Goal: Transaction & Acquisition: Purchase product/service

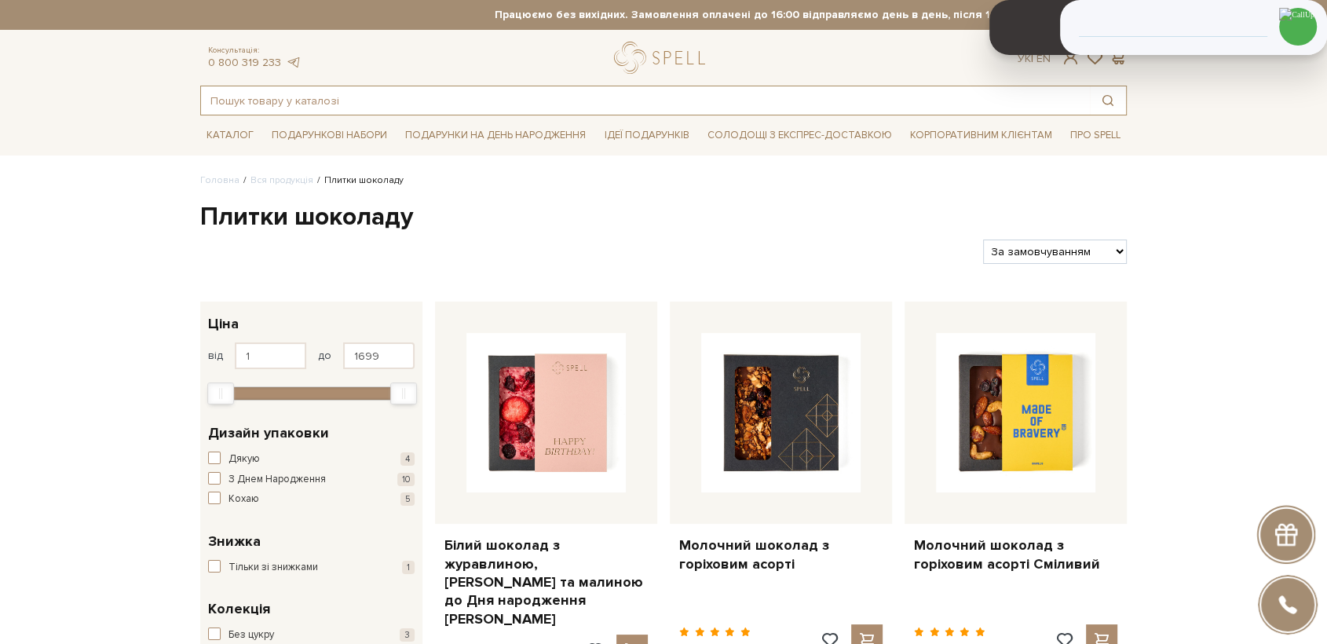
click at [421, 108] on input "text" at bounding box center [645, 100] width 889 height 28
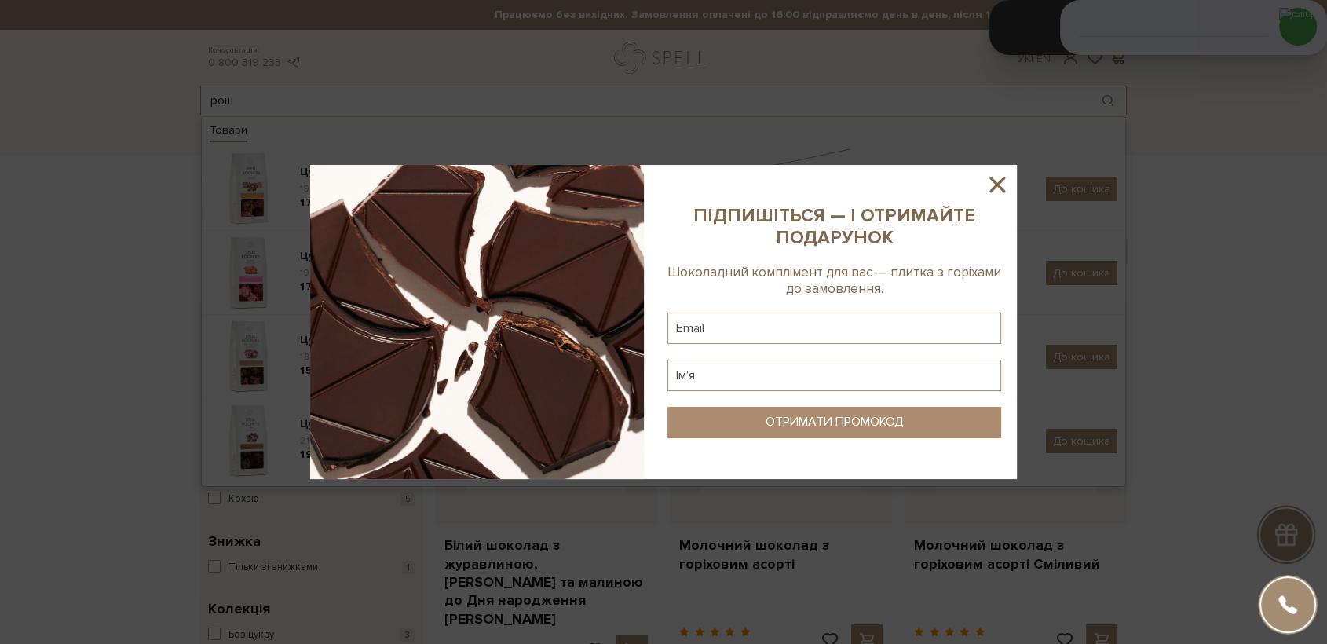
type input "рош"
drag, startPoint x: 992, startPoint y: 177, endPoint x: 976, endPoint y: 177, distance: 16.5
click at [991, 177] on icon at bounding box center [997, 185] width 16 height 16
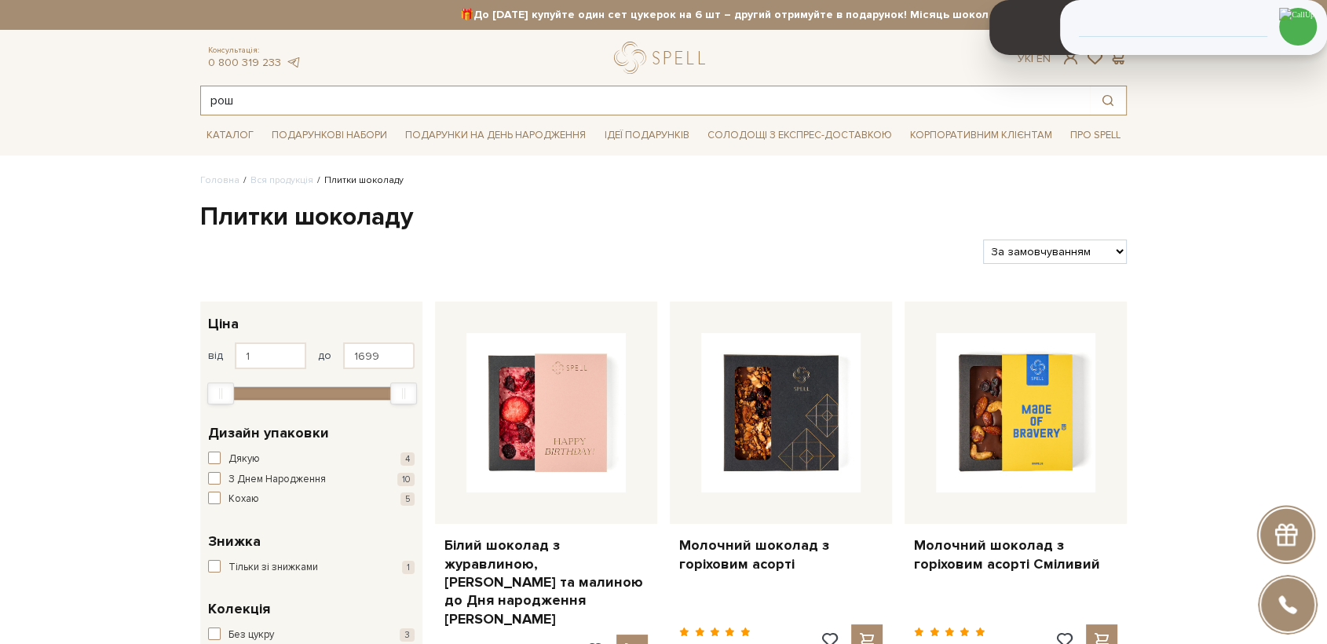
click at [257, 107] on input "рош" at bounding box center [645, 100] width 889 height 28
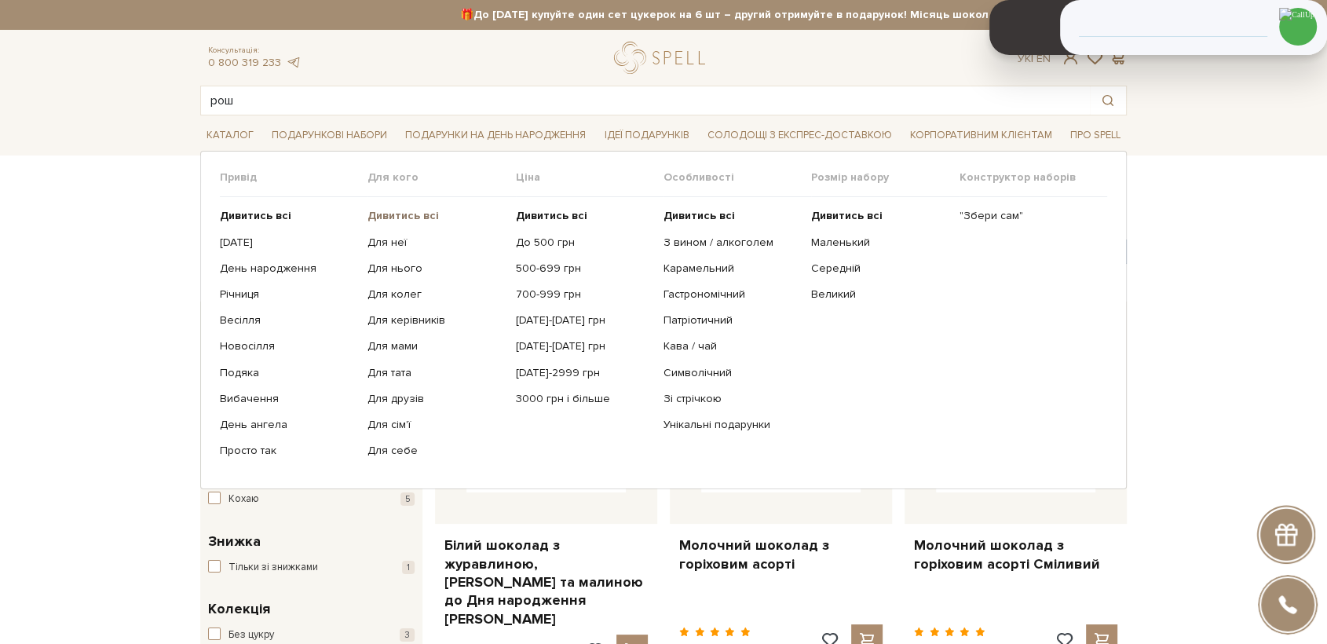
click at [391, 215] on b "Дивитись всі" at bounding box center [402, 215] width 71 height 13
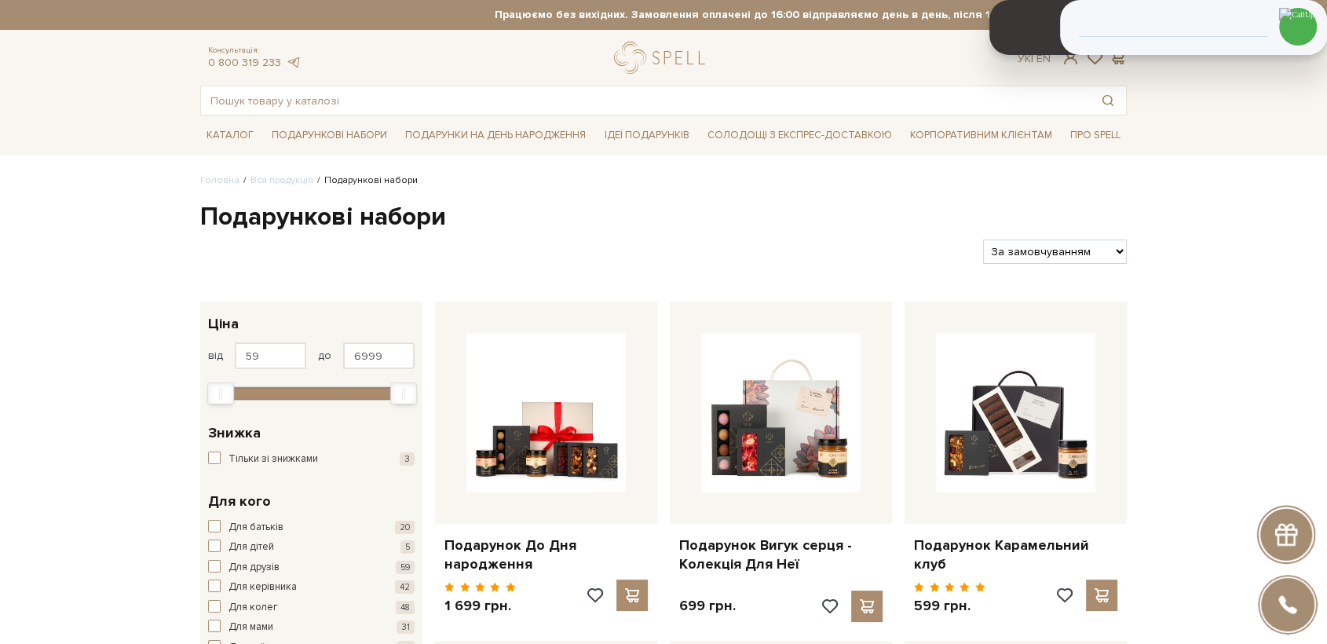
select select "[URL][DOMAIN_NAME]"
click at [983, 239] on select "За замовчуванням За Ціною (зростання) За Ціною (зменшення) Новинки За популярні…" at bounding box center [1055, 251] width 144 height 24
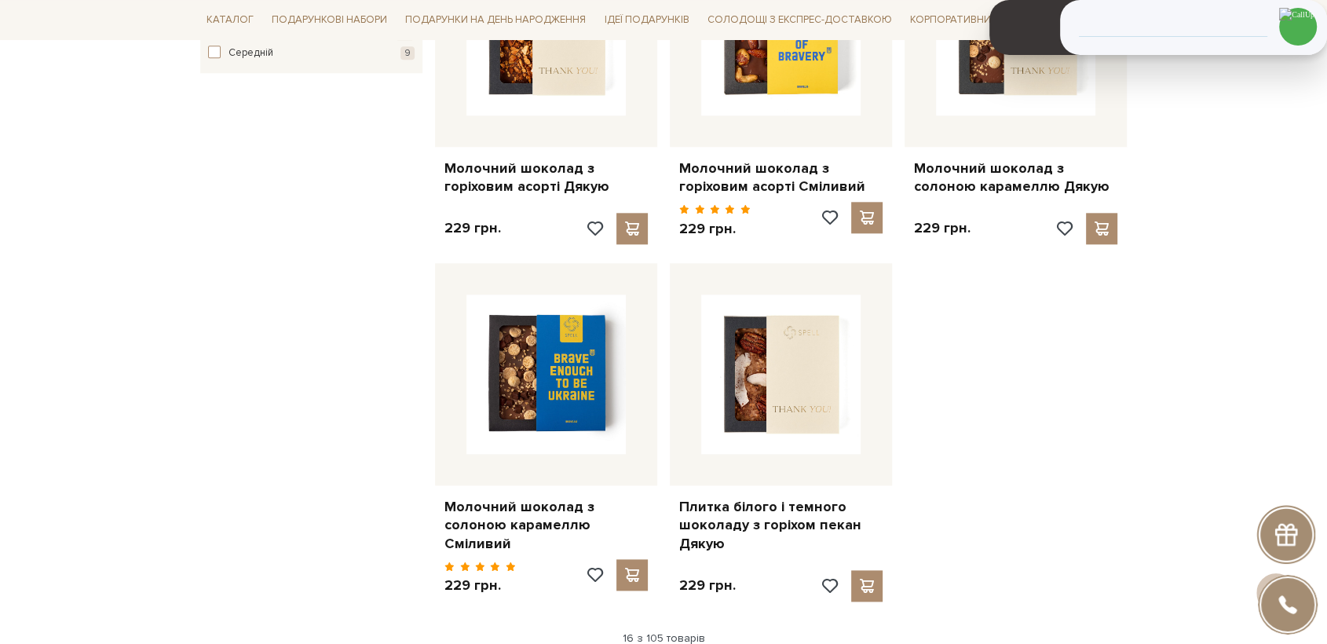
scroll to position [2267, 0]
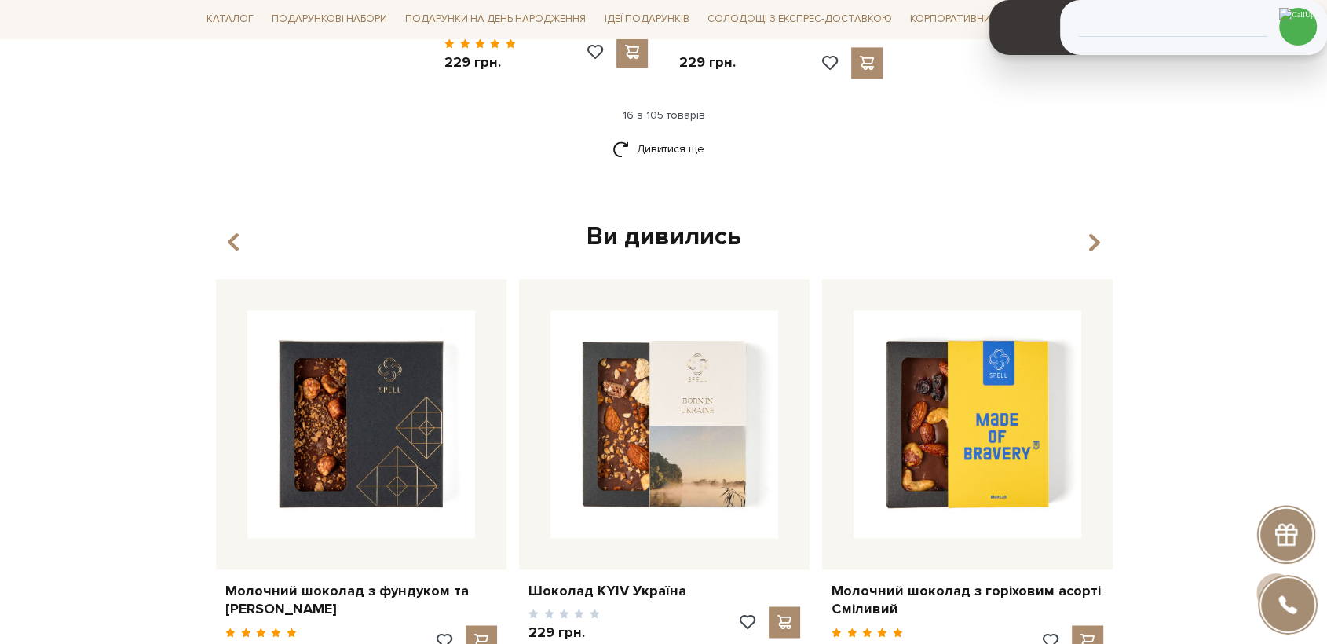
click at [656, 135] on link "Дивитися ще" at bounding box center [663, 148] width 102 height 27
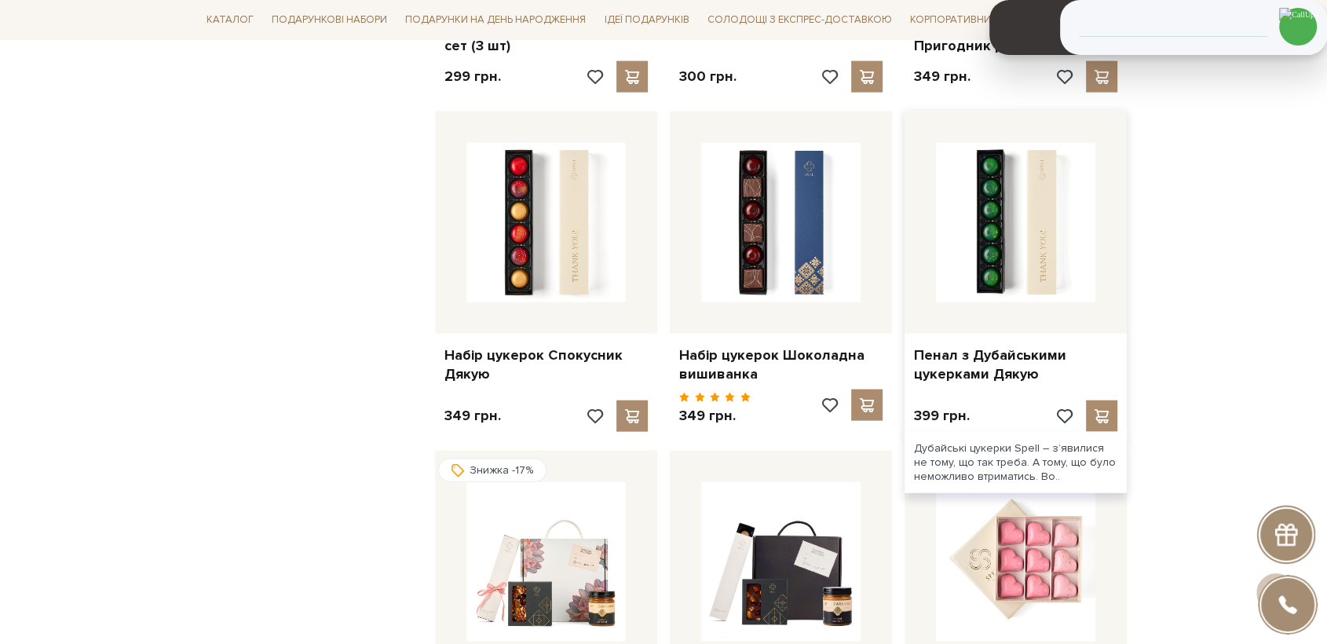
scroll to position [3489, 0]
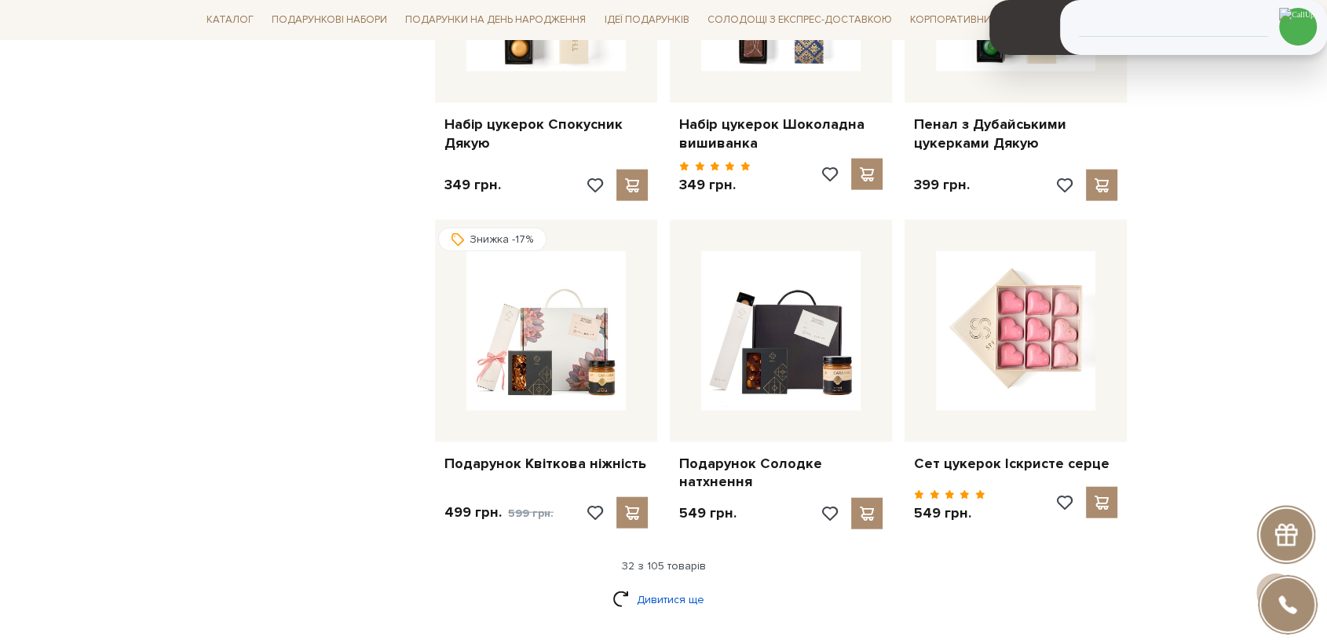
click at [674, 586] on link "Дивитися ще" at bounding box center [663, 599] width 102 height 27
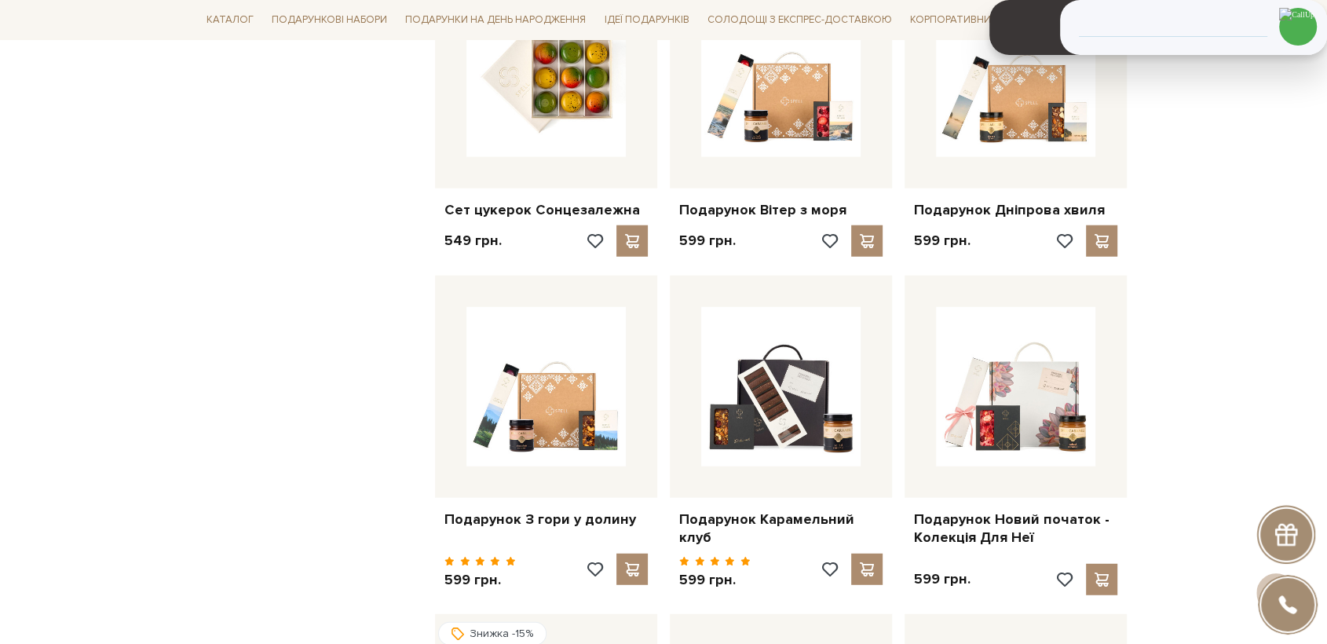
scroll to position [4099, 0]
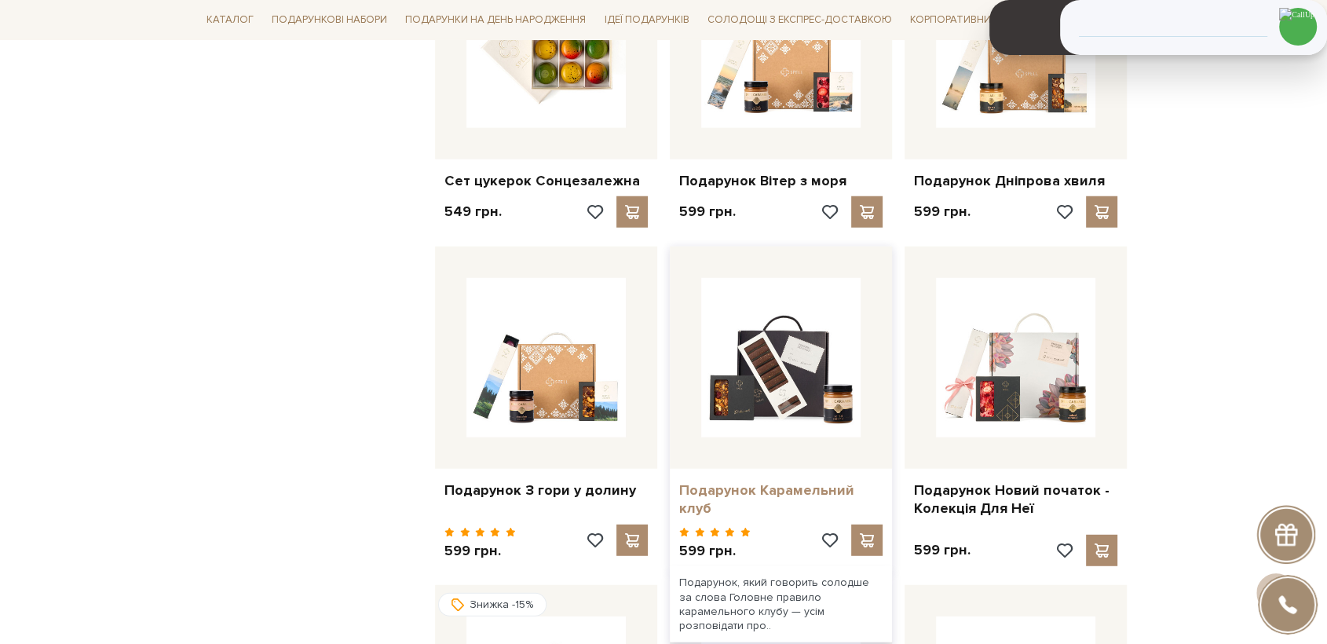
click at [809, 481] on link "Подарунок Карамельний клуб" at bounding box center [780, 499] width 203 height 37
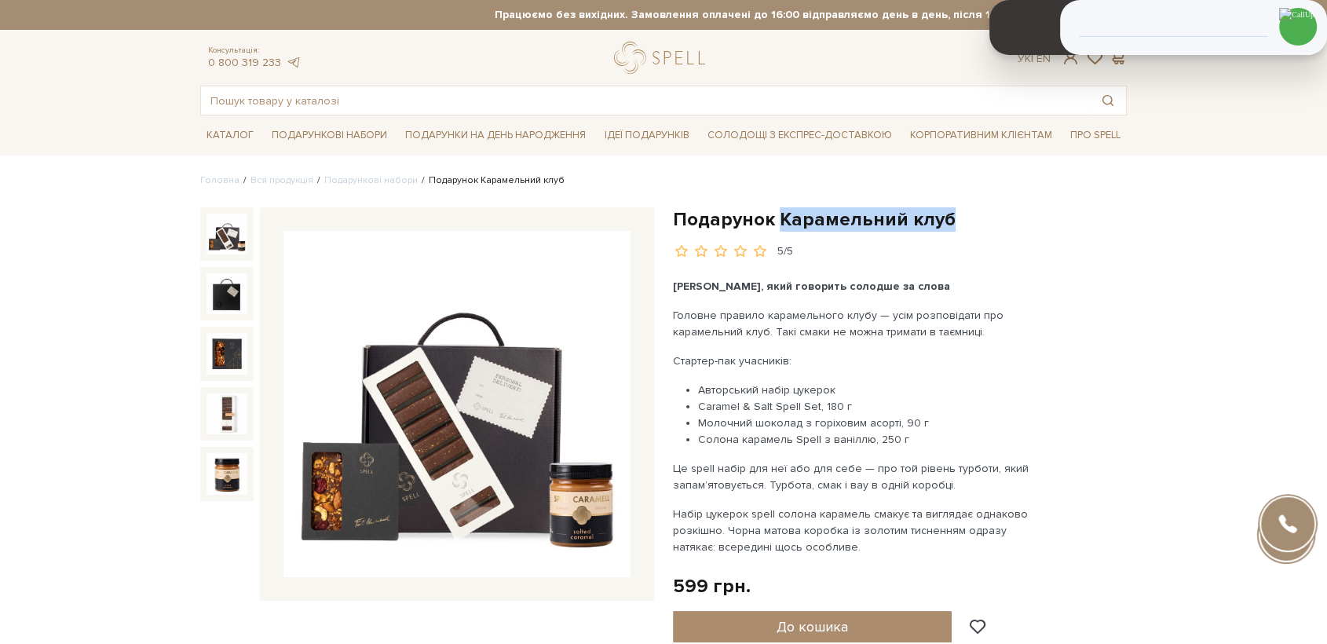
drag, startPoint x: 900, startPoint y: 219, endPoint x: 774, endPoint y: 222, distance: 126.4
click at [779, 219] on h1 "Подарунок Карамельний клуб" at bounding box center [900, 219] width 454 height 24
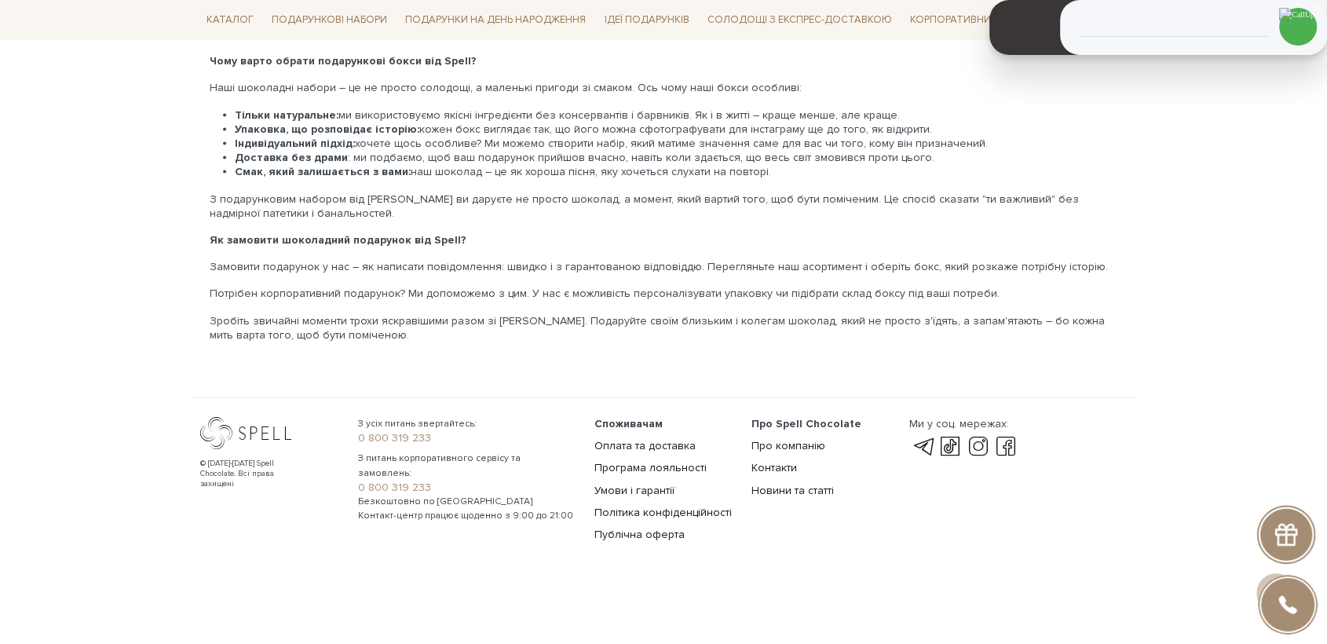
scroll to position [3262, 0]
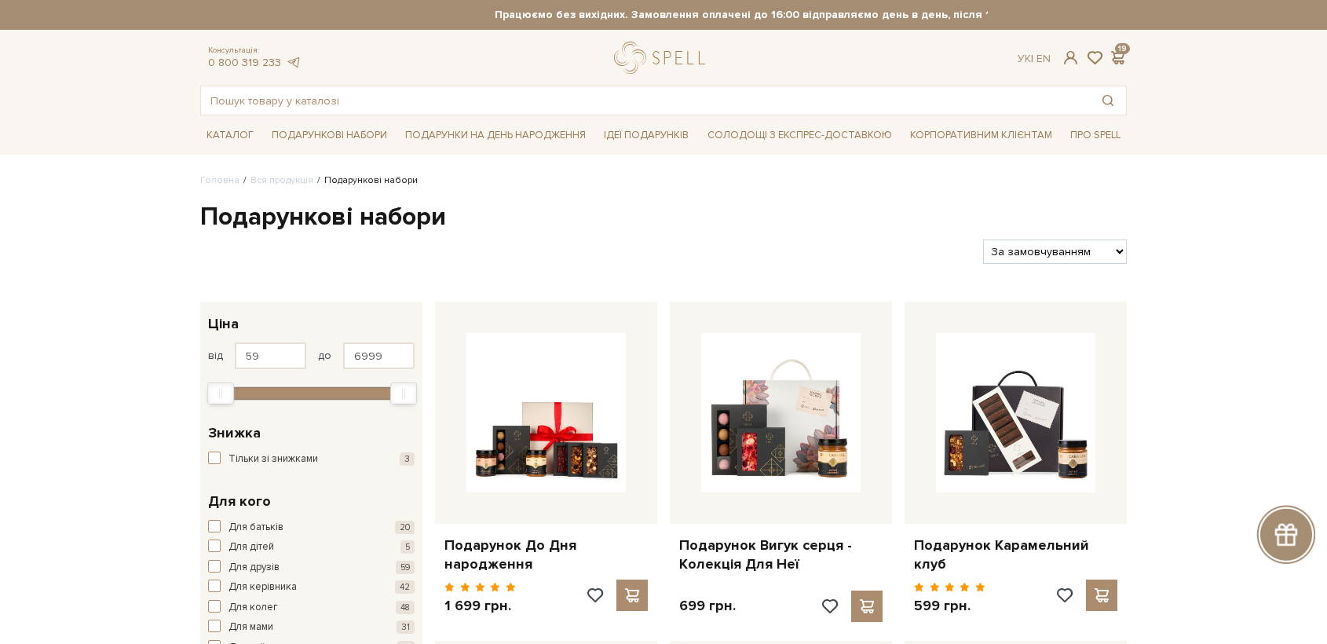
select select "[URL][DOMAIN_NAME]"
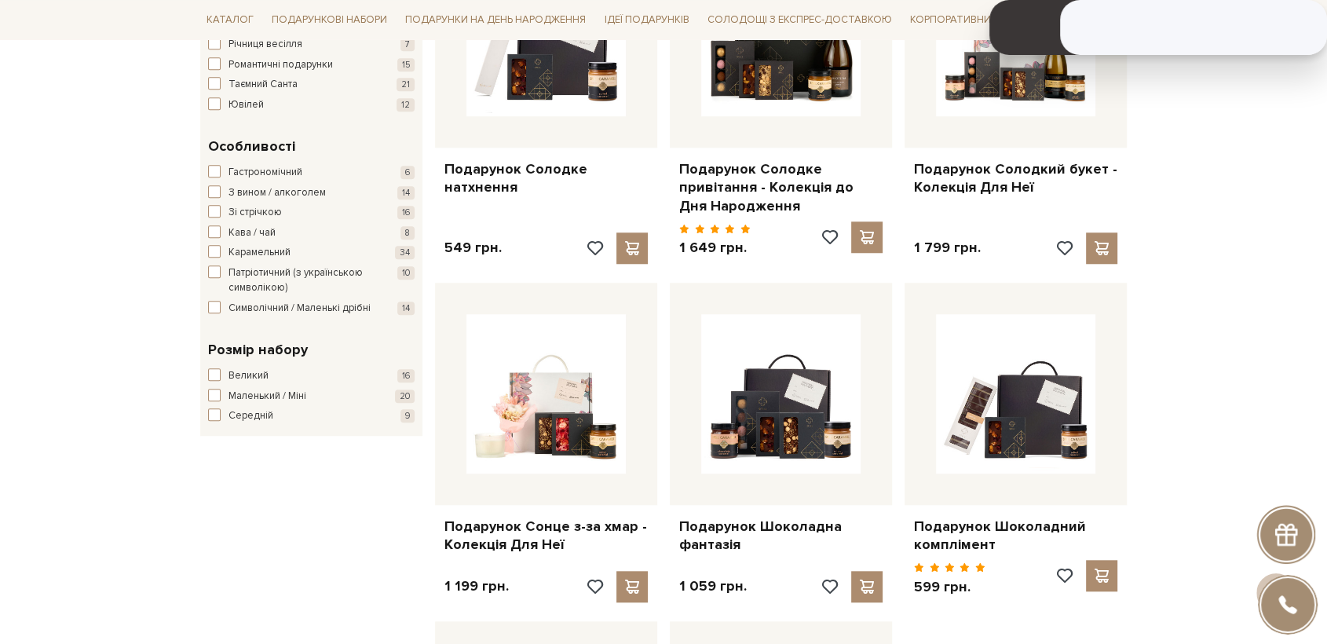
scroll to position [1482, 0]
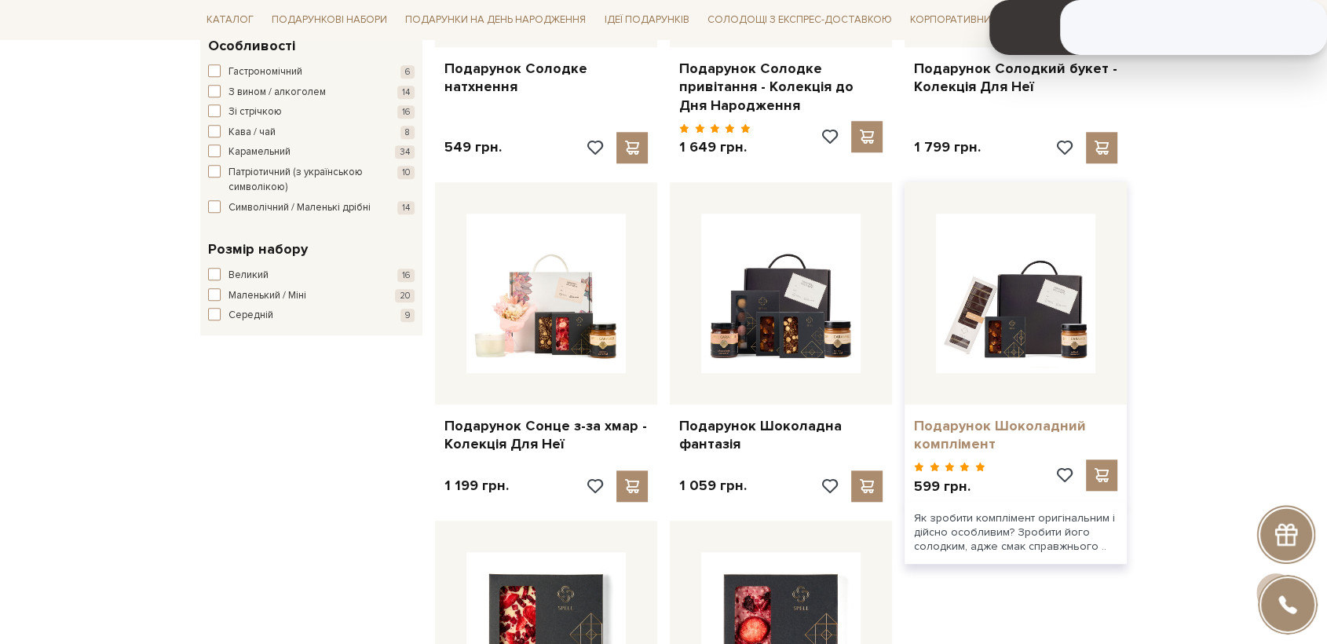
click at [1016, 426] on link "Подарунок Шоколадний комплімент" at bounding box center [1015, 435] width 203 height 37
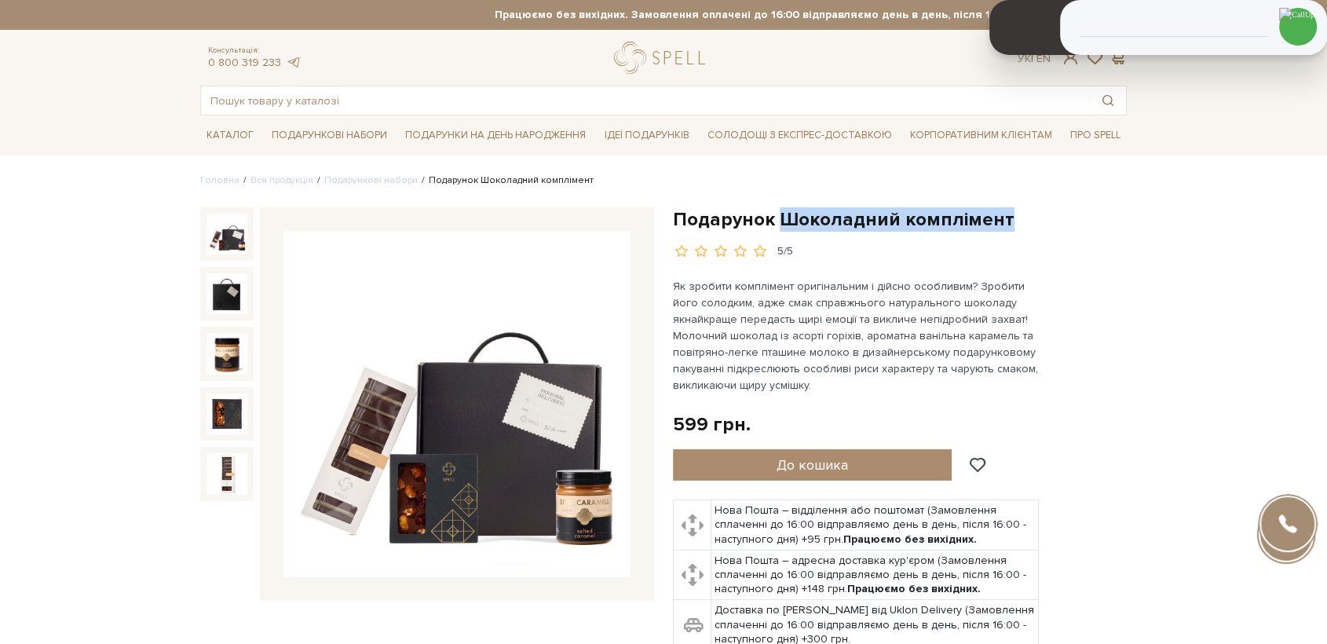
drag, startPoint x: 773, startPoint y: 215, endPoint x: 999, endPoint y: 222, distance: 225.4
click at [999, 222] on h1 "Подарунок Шоколадний комплімент" at bounding box center [900, 219] width 454 height 24
copy h1 "Шоколадний комплімент"
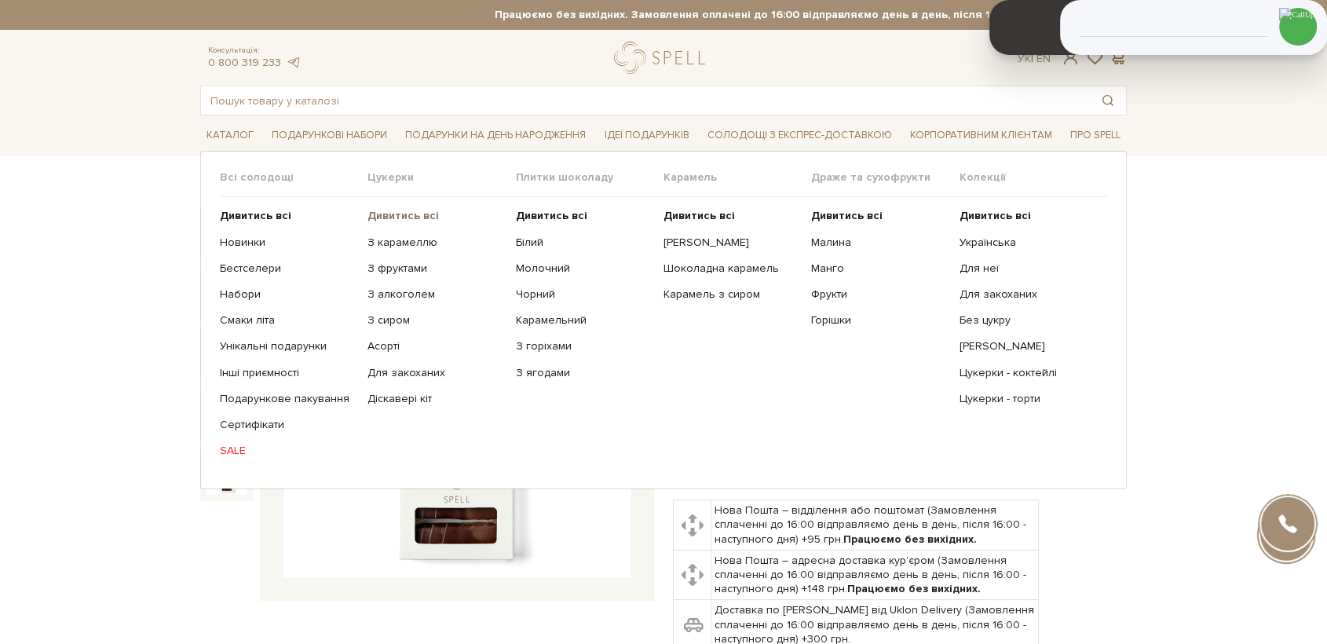
click at [405, 215] on b "Дивитись всі" at bounding box center [402, 215] width 71 height 13
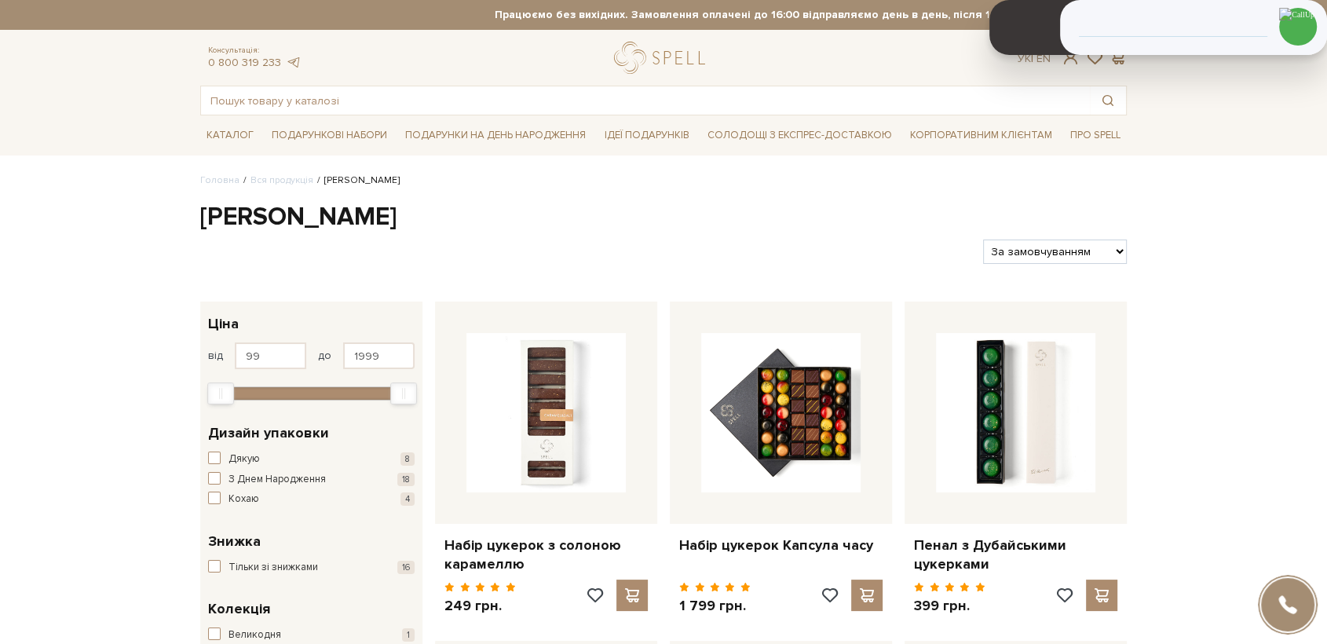
click at [1061, 261] on select "За замовчуванням За Ціною (зростання) За Ціною (зменшення) Новинки За популярні…" at bounding box center [1055, 251] width 144 height 24
select select "[URL][DOMAIN_NAME]"
click at [983, 239] on select "За замовчуванням За Ціною (зростання) За Ціною (зменшення) Новинки За популярні…" at bounding box center [1055, 251] width 144 height 24
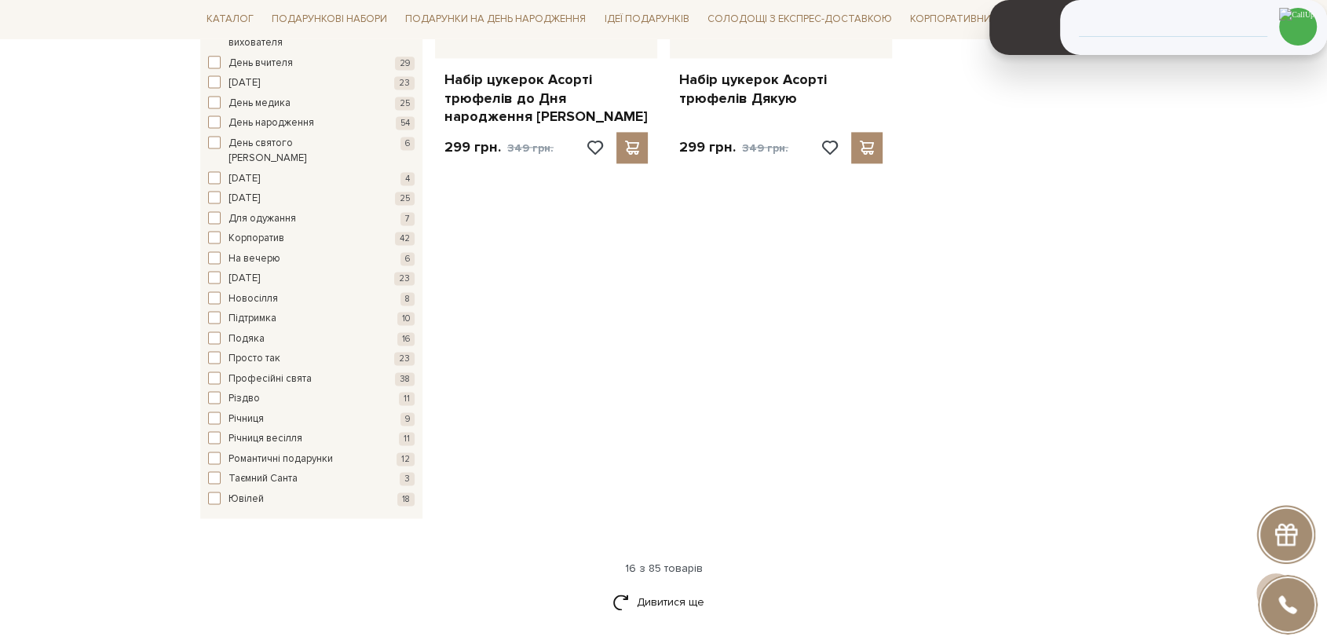
scroll to position [2180, 0]
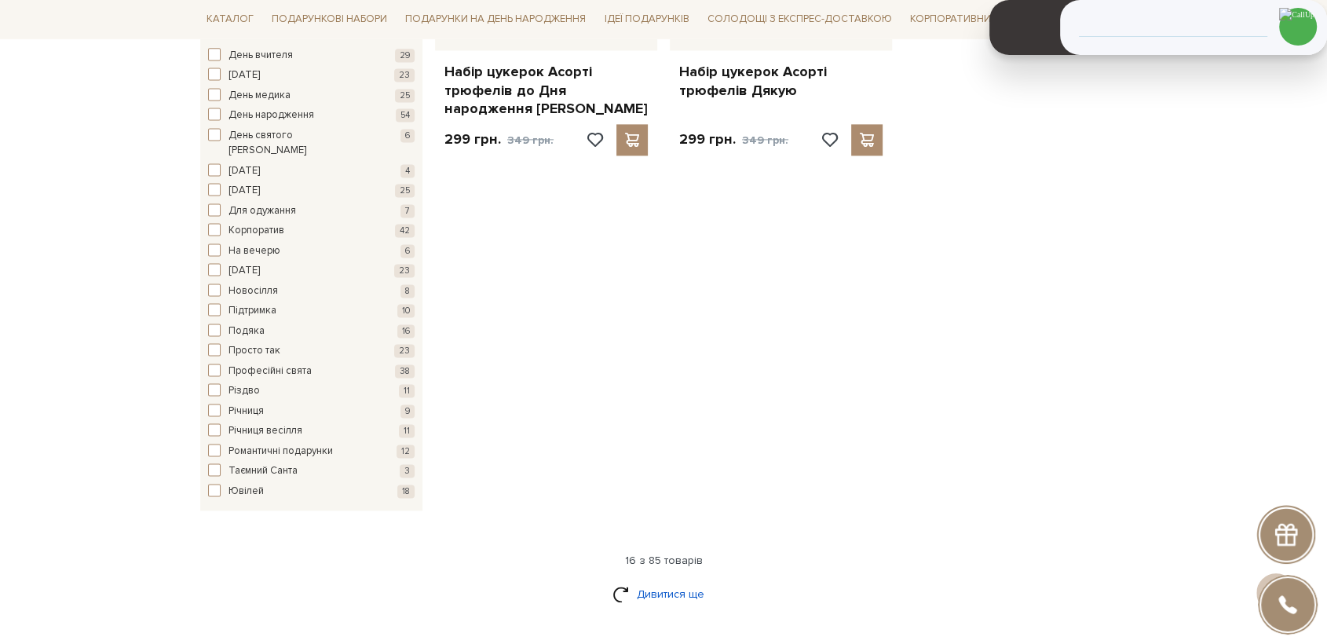
click at [666, 580] on link "Дивитися ще" at bounding box center [663, 593] width 102 height 27
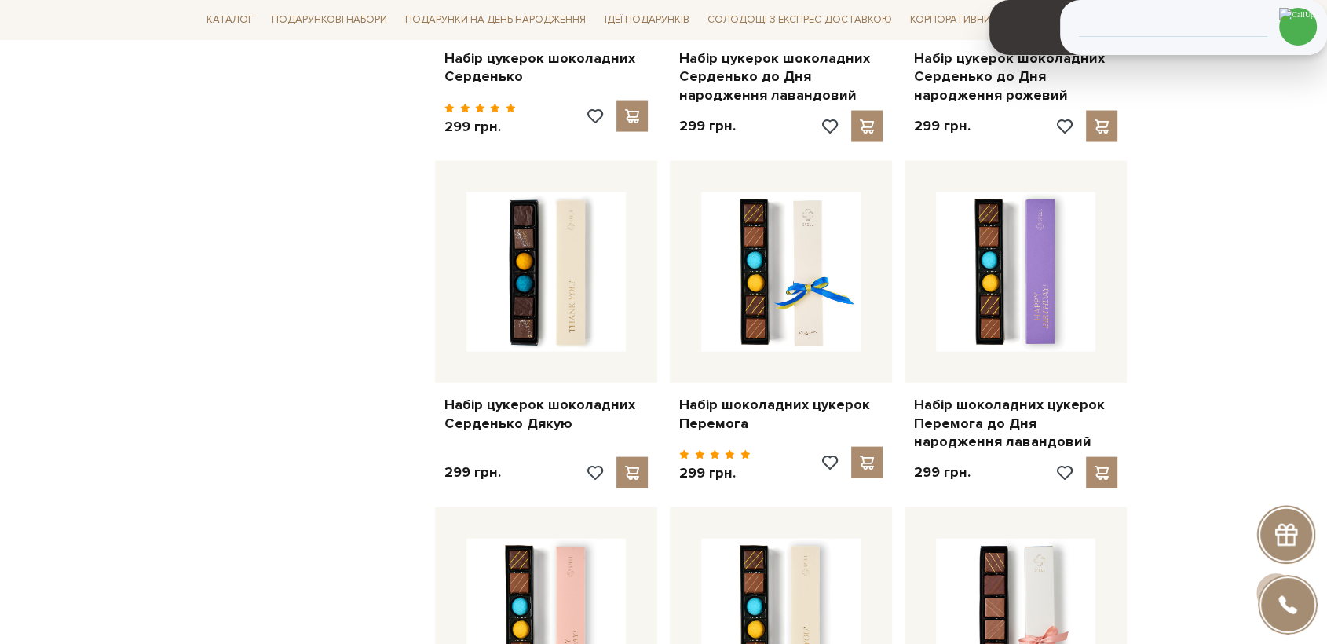
scroll to position [3576, 0]
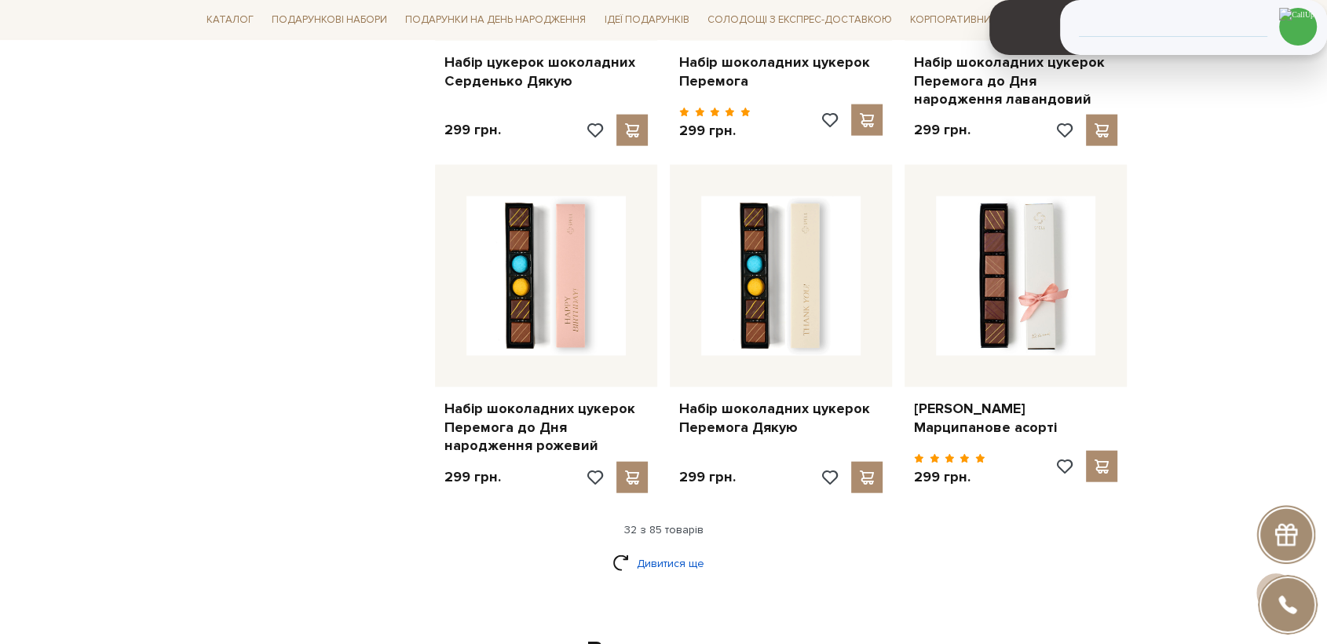
click at [663, 550] on link "Дивитися ще" at bounding box center [663, 563] width 102 height 27
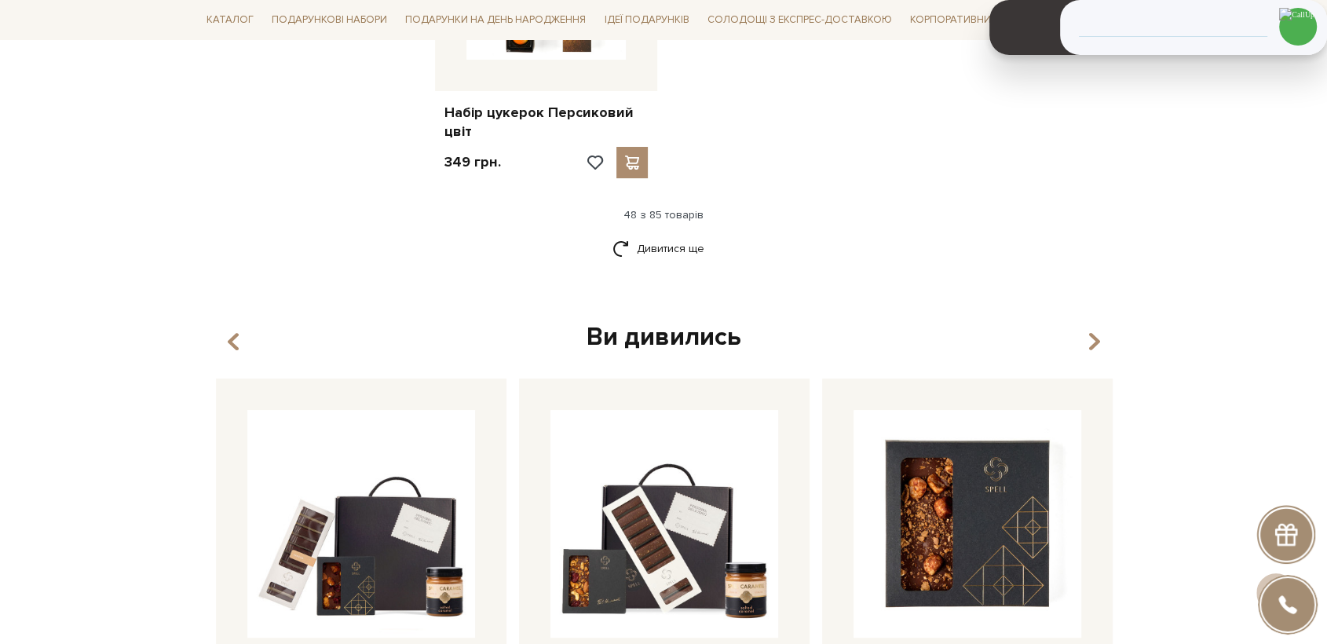
scroll to position [5931, 0]
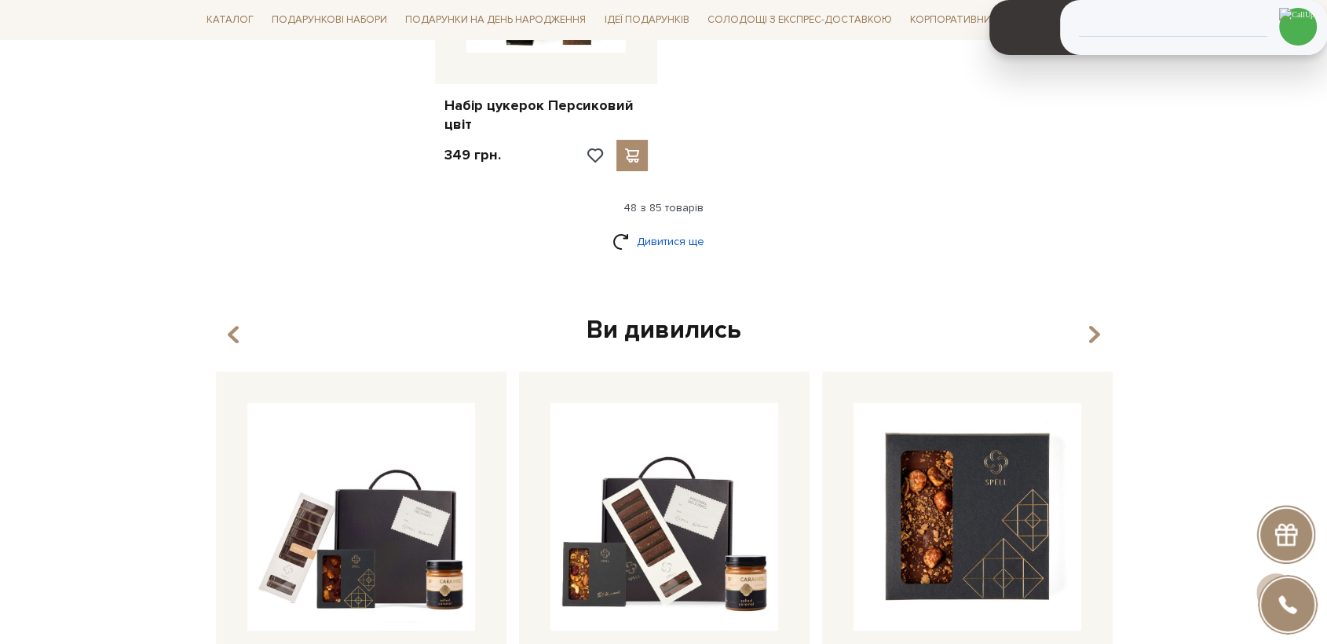
click at [644, 228] on link "Дивитися ще" at bounding box center [663, 241] width 102 height 27
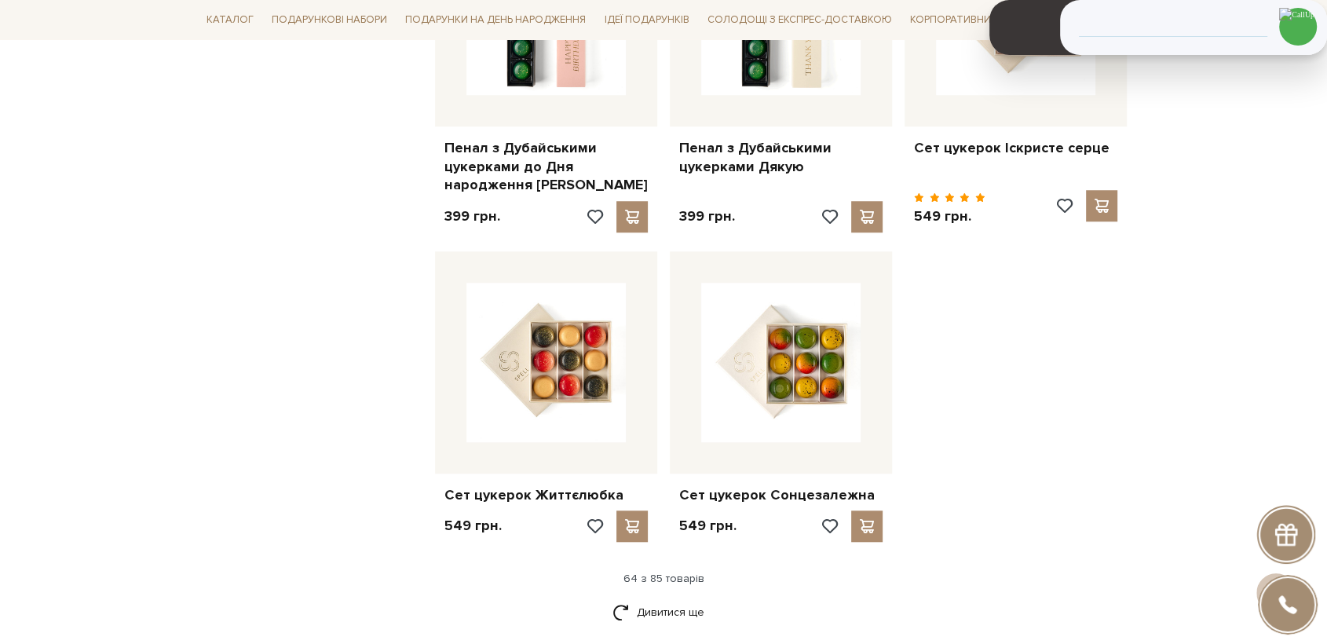
scroll to position [7240, 0]
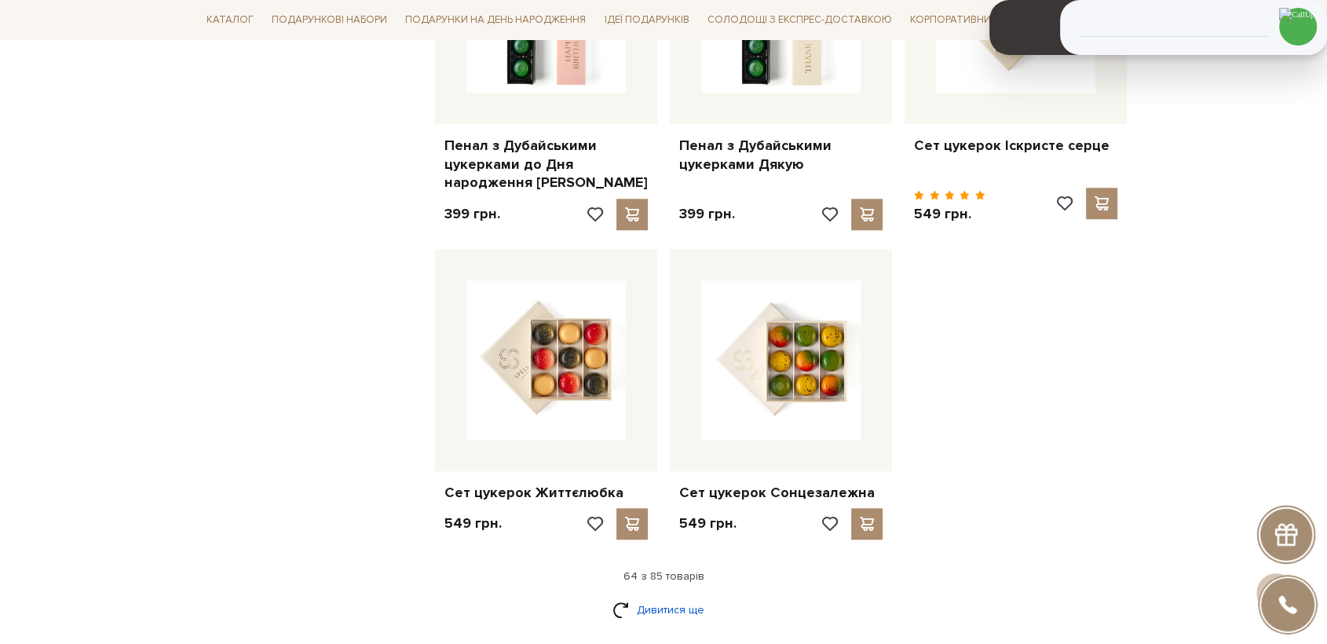
click at [653, 596] on link "Дивитися ще" at bounding box center [663, 609] width 102 height 27
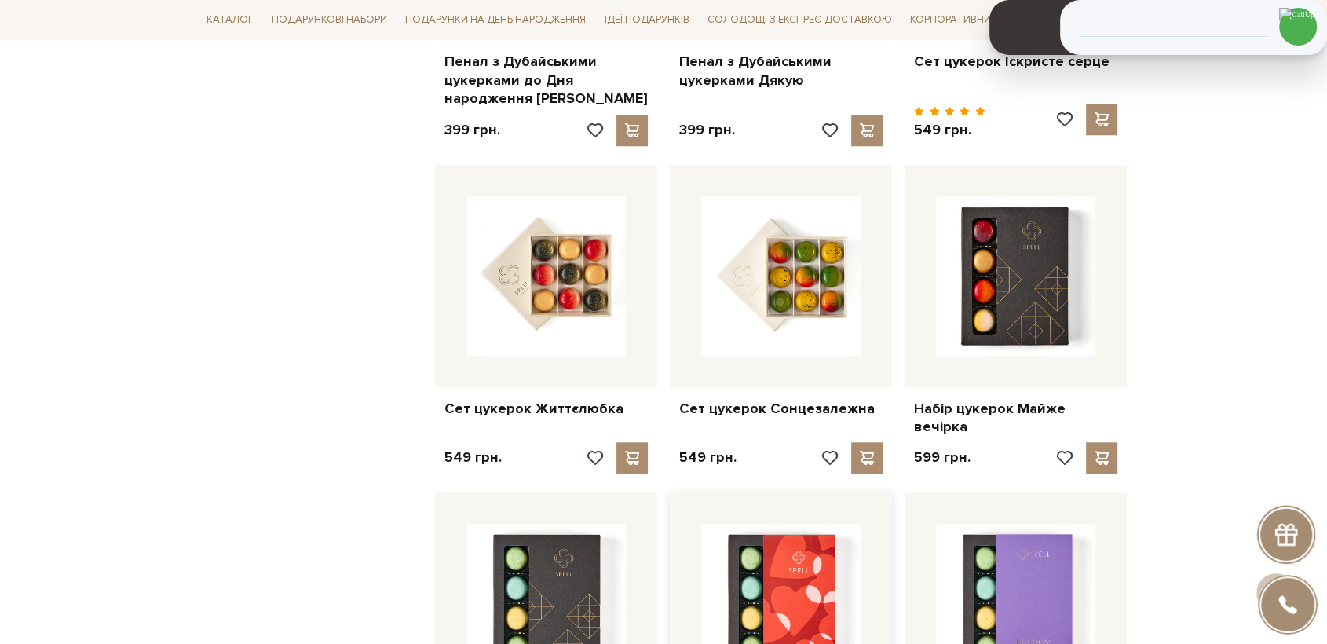
scroll to position [7327, 0]
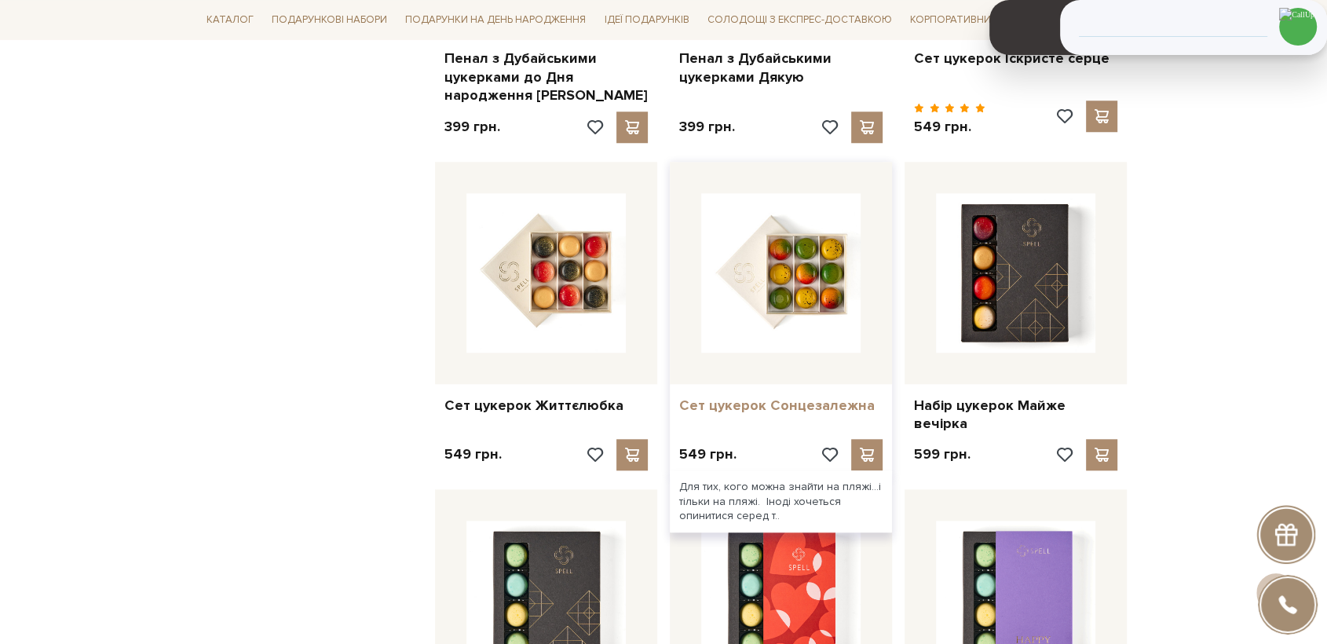
click at [749, 396] on link "Сет цукерок Сонцезалежна" at bounding box center [780, 405] width 203 height 18
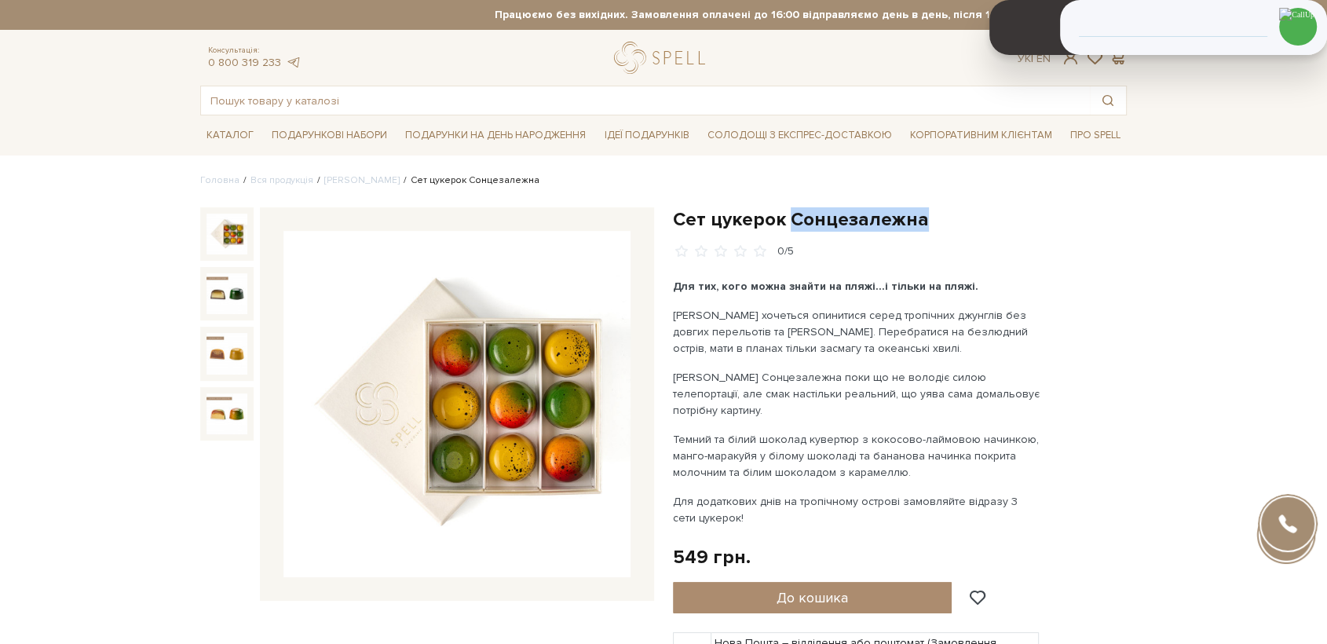
drag, startPoint x: 940, startPoint y: 221, endPoint x: 788, endPoint y: 220, distance: 151.5
click at [788, 220] on h1 "Сет цукерок Сонцезалежна" at bounding box center [900, 219] width 454 height 24
click at [364, 102] on input "text" at bounding box center [645, 100] width 889 height 28
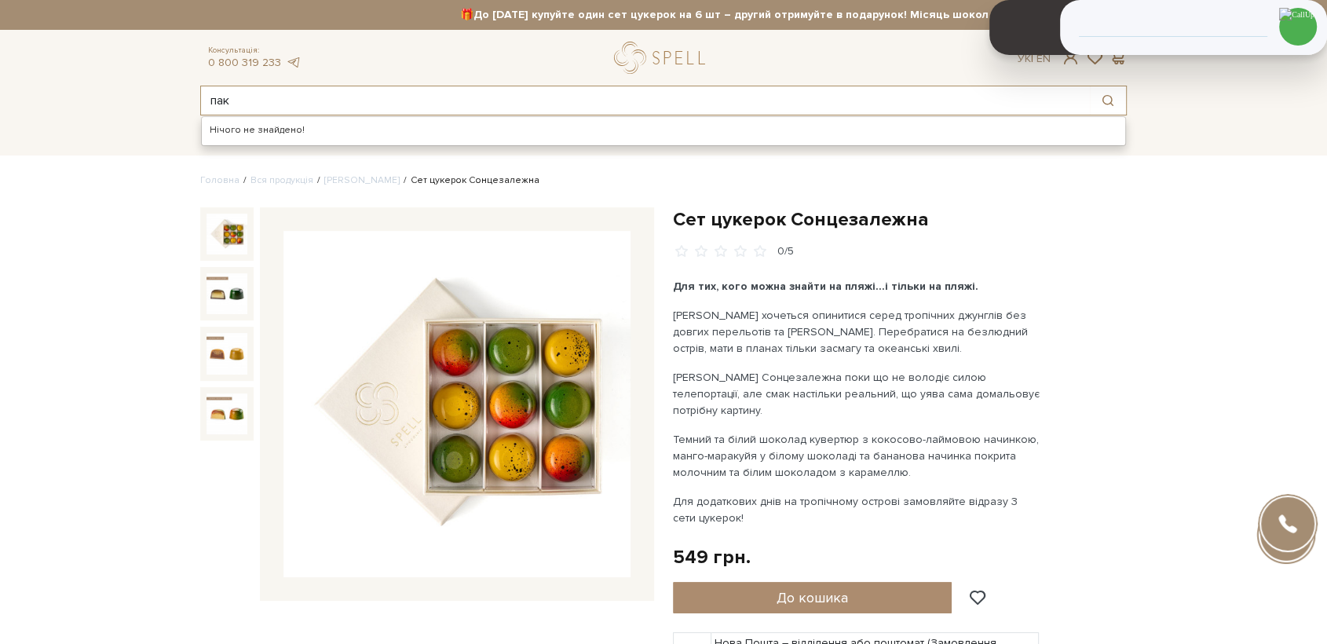
type input "пак"
